Goal: Transaction & Acquisition: Purchase product/service

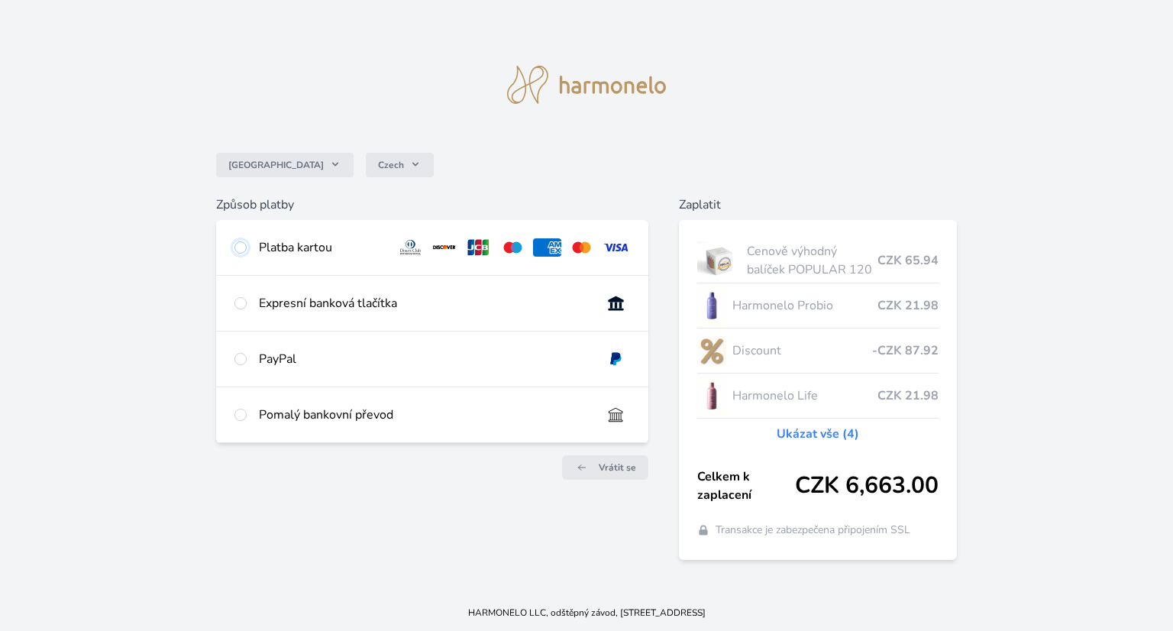
click at [241, 249] on input "radio" at bounding box center [241, 247] width 12 height 12
radio input "true"
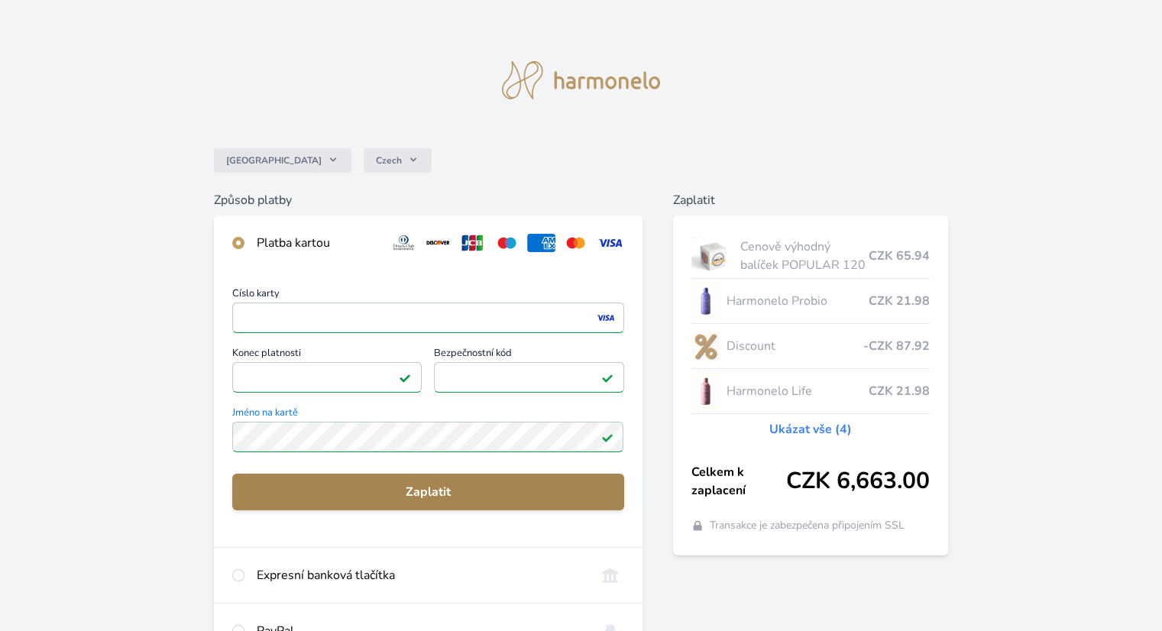
click at [411, 492] on span "Zaplatit" at bounding box center [427, 492] width 367 height 18
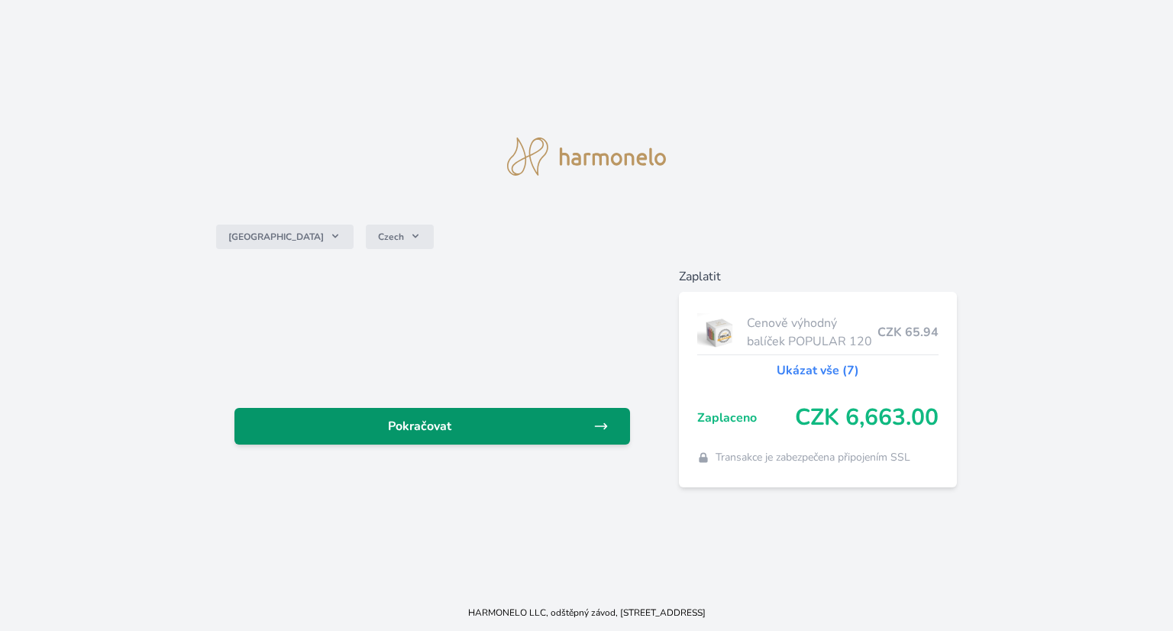
click at [427, 432] on span "Pokračovat" at bounding box center [420, 426] width 347 height 18
